Goal: Find specific page/section: Find specific page/section

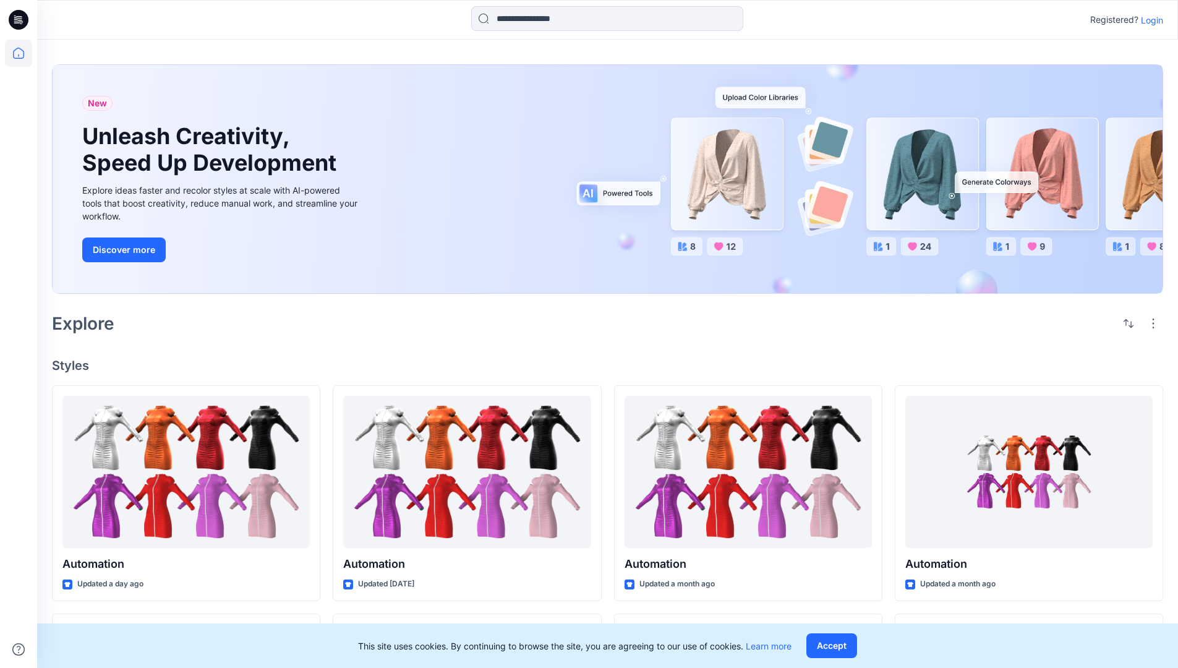
click at [1149, 20] on p "Login" at bounding box center [1152, 20] width 22 height 13
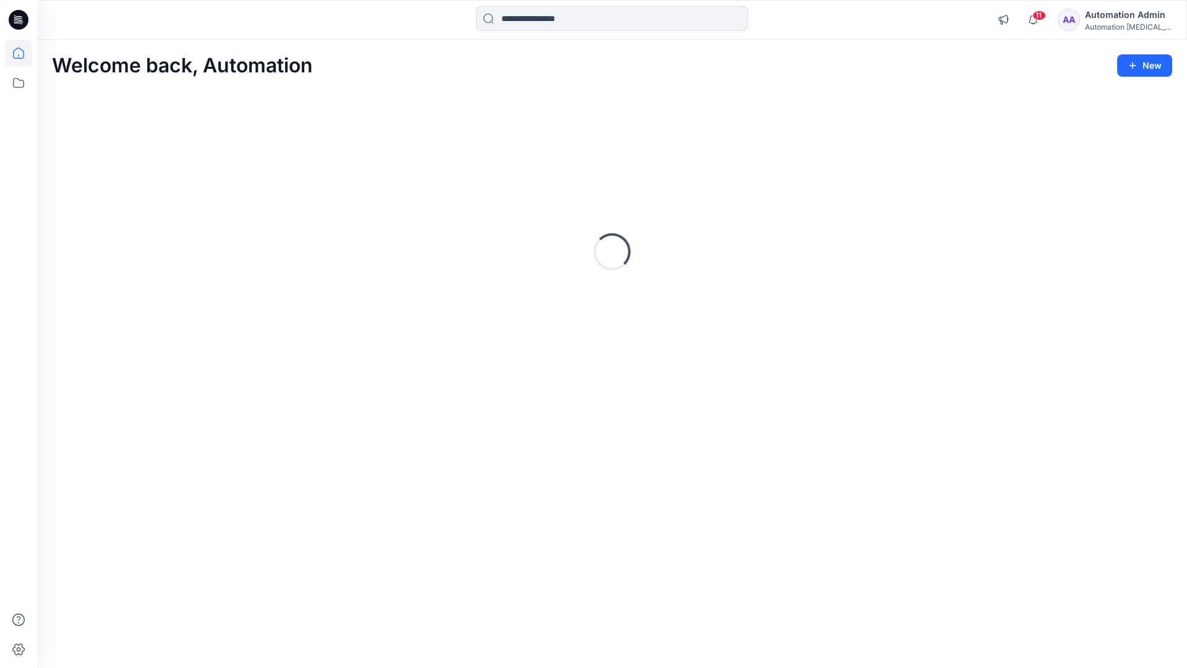
click at [23, 53] on icon at bounding box center [18, 53] width 11 height 11
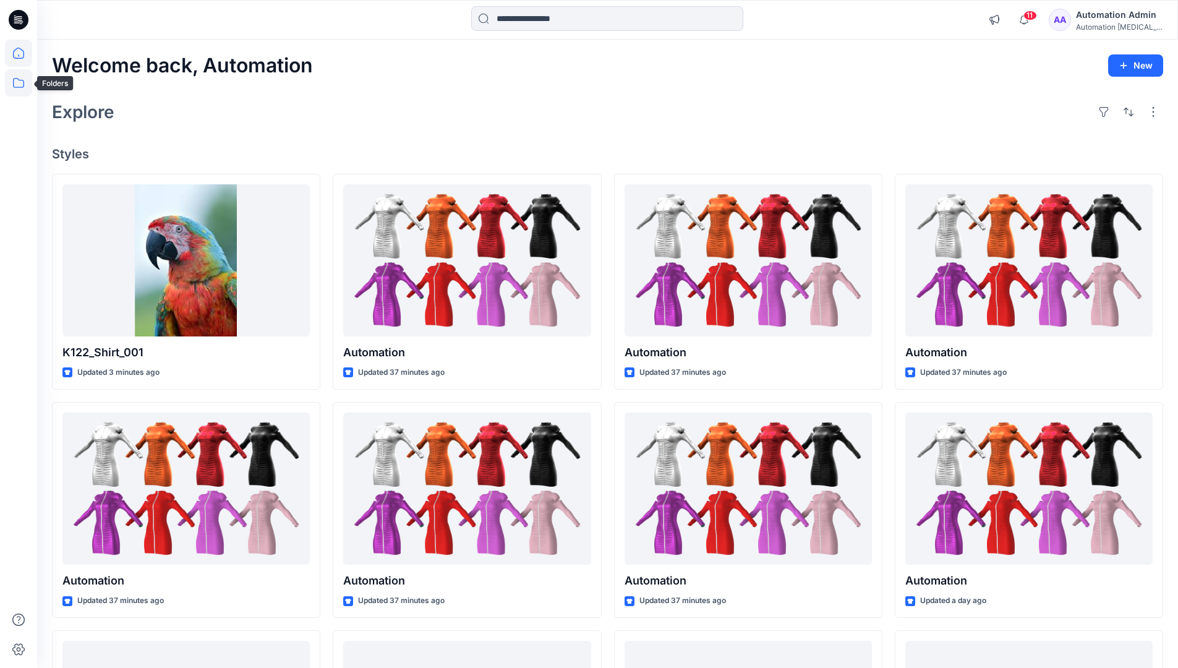
click at [17, 83] on icon at bounding box center [18, 82] width 27 height 27
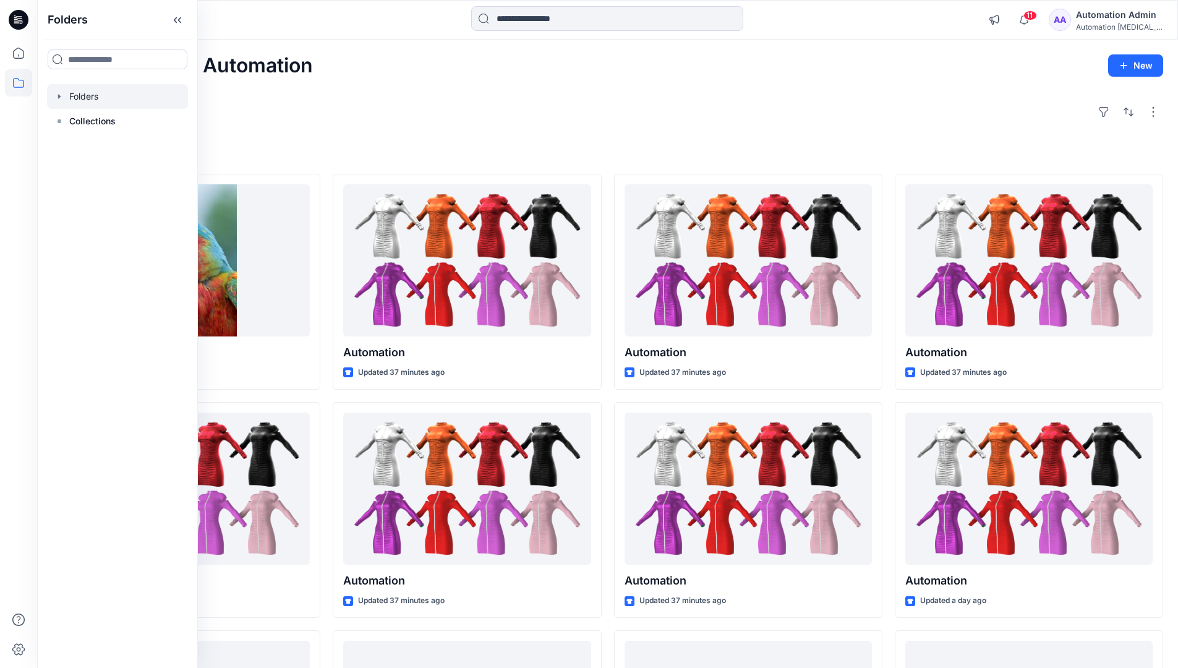
click at [88, 98] on div at bounding box center [117, 96] width 141 height 25
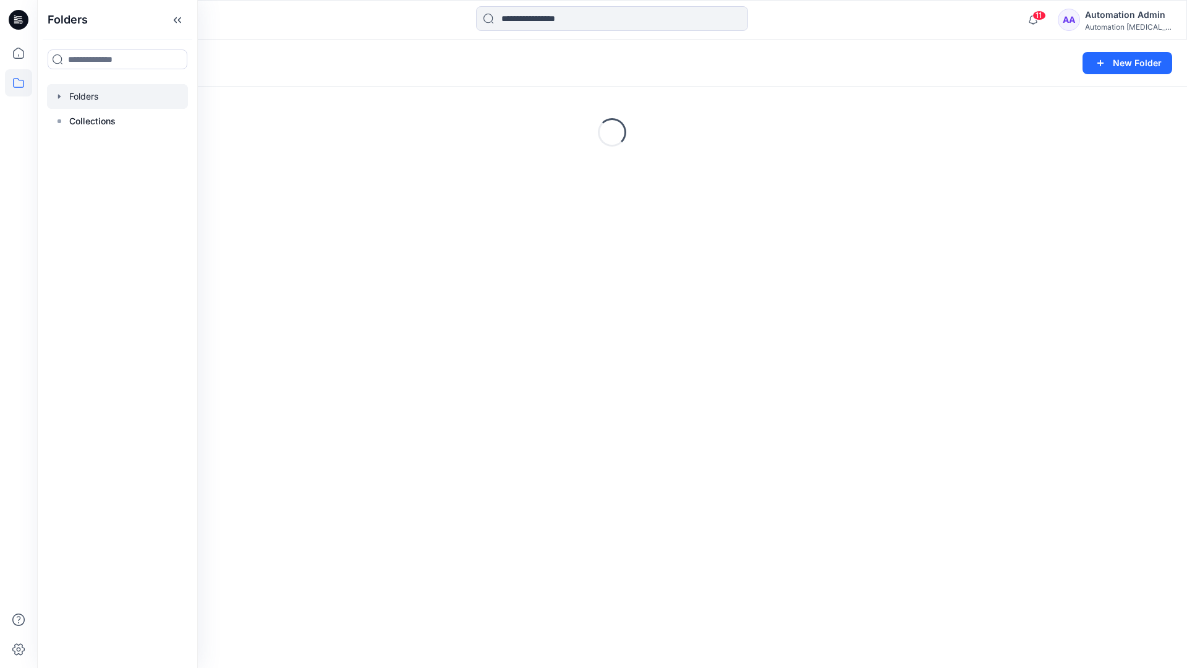
click at [487, 356] on div "Folders New Folder Loading..." at bounding box center [612, 354] width 1150 height 628
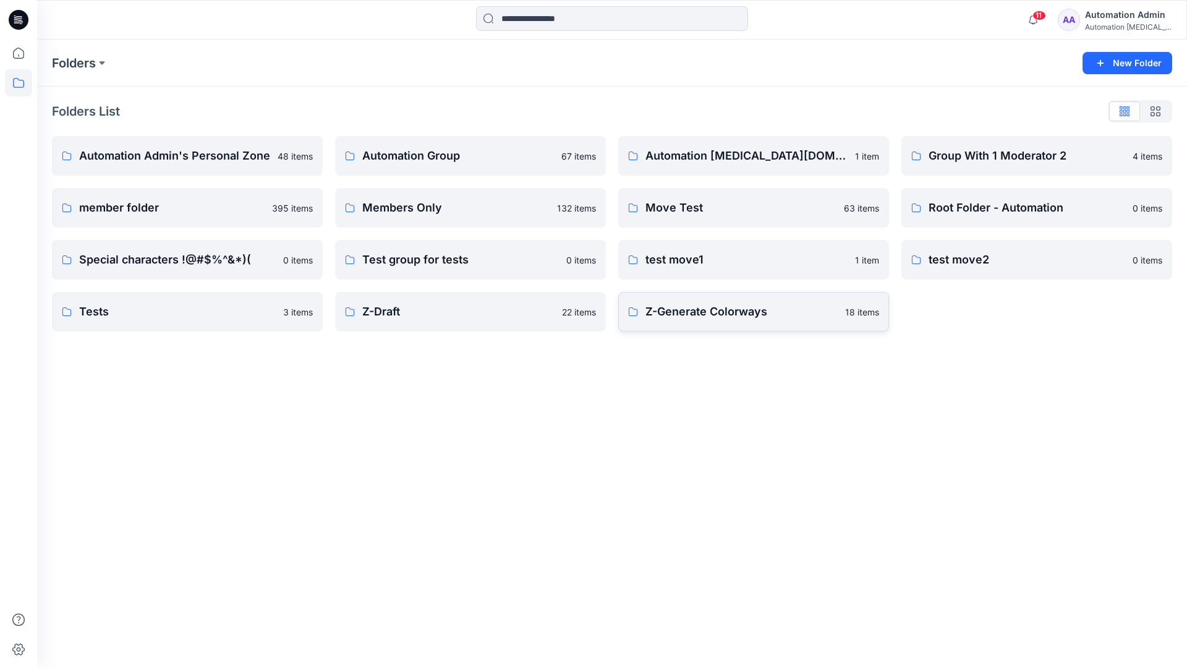
click at [696, 318] on p "Z-Generate Colorways" at bounding box center [741, 311] width 192 height 17
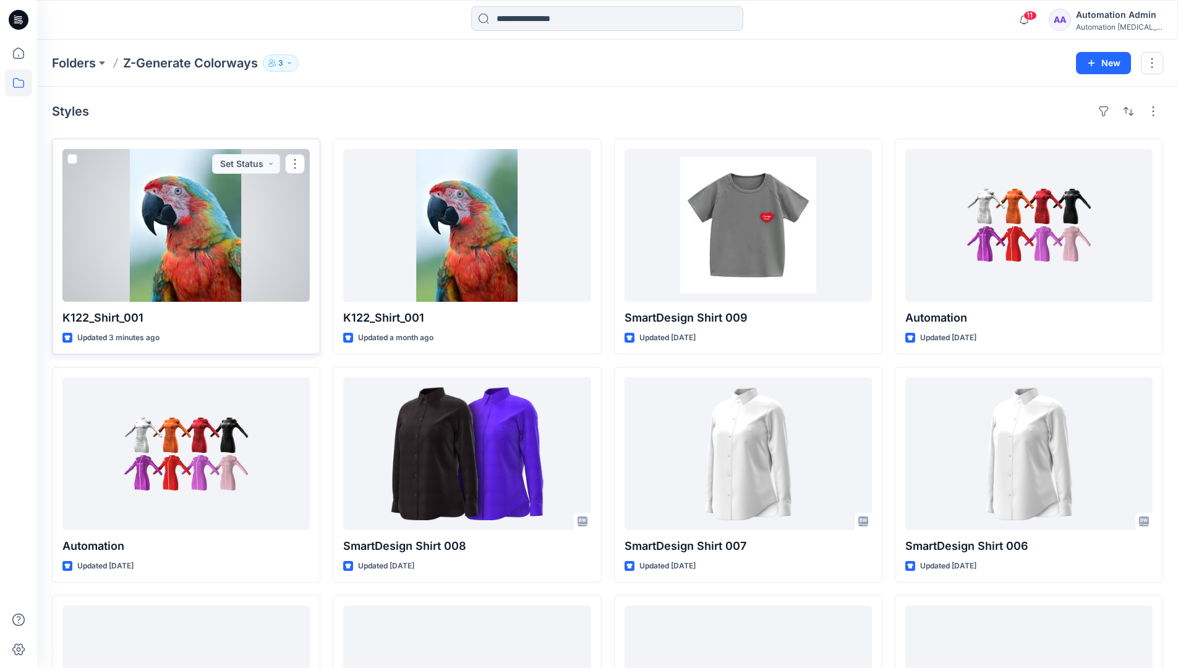
click at [72, 161] on span at bounding box center [72, 159] width 10 height 10
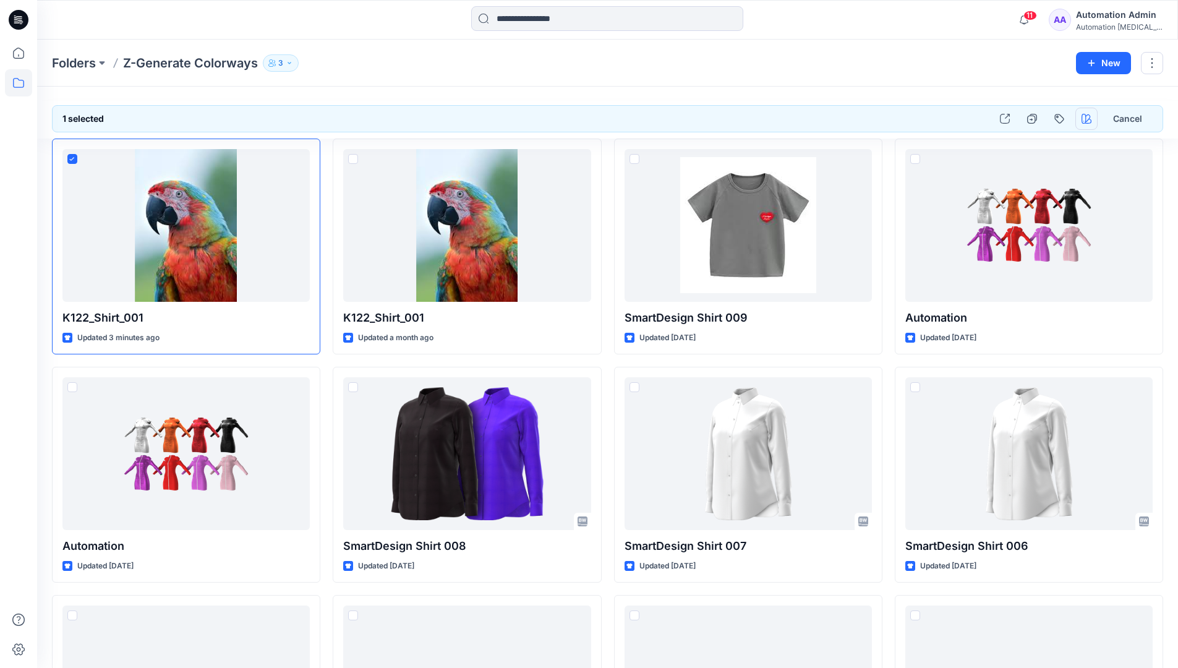
click at [1083, 120] on icon "button" at bounding box center [1086, 119] width 10 height 10
